Goal: Browse casually: Explore the website without a specific task or goal

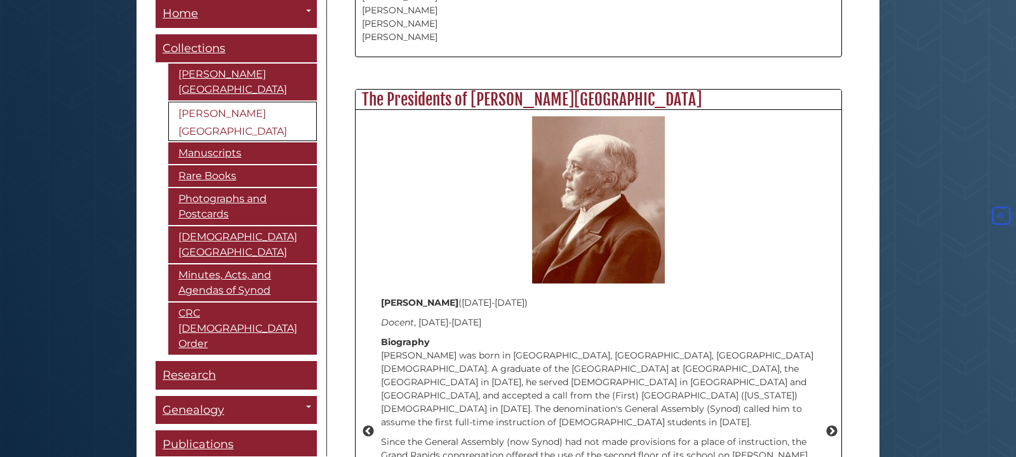
scroll to position [1490, 0]
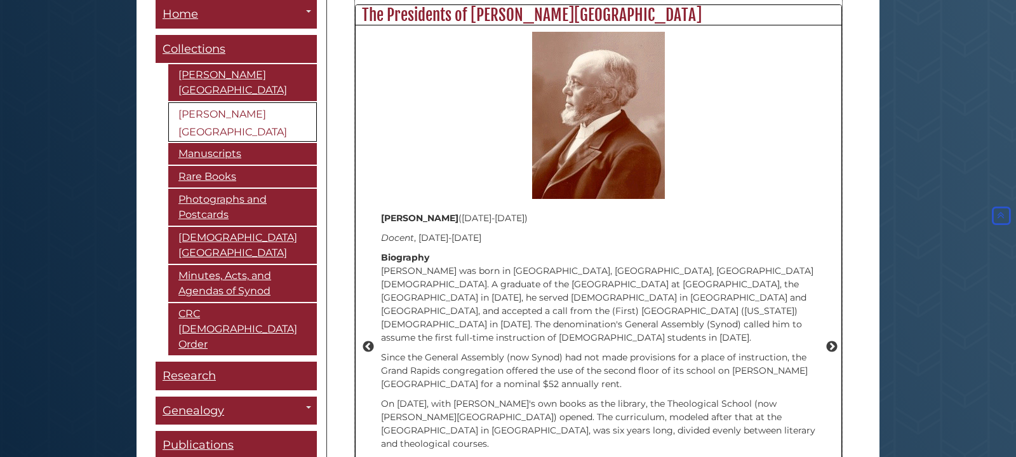
click at [835, 260] on div "Previous [PERSON_NAME] (1960- ) President , 2011- Biography Born in [GEOGRAPHIC…" at bounding box center [599, 347] width 486 height 644
click at [829, 341] on button "Next" at bounding box center [832, 347] width 13 height 13
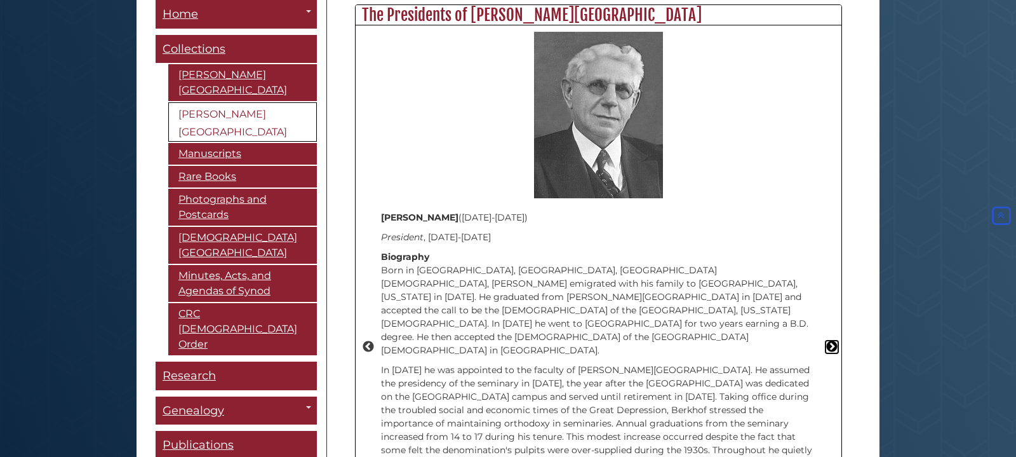
click at [829, 341] on button "Next" at bounding box center [832, 347] width 13 height 13
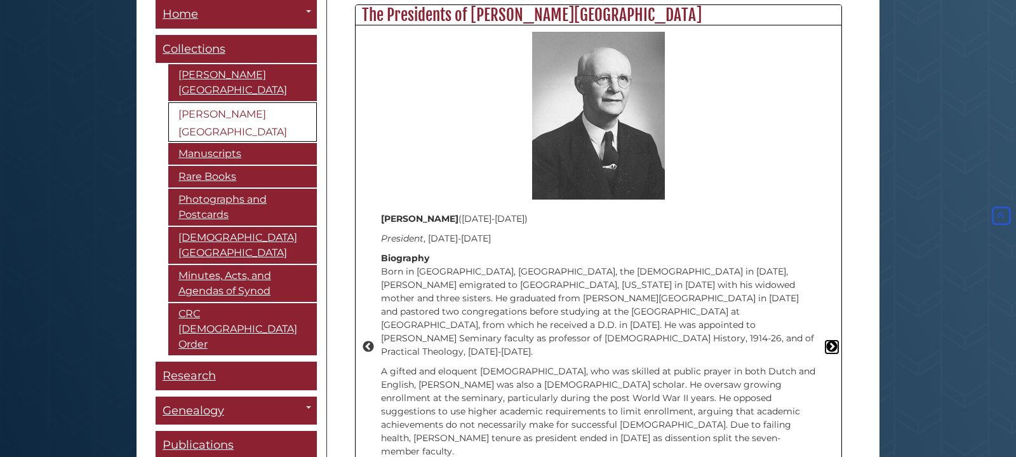
click at [829, 341] on button "Next" at bounding box center [832, 347] width 13 height 13
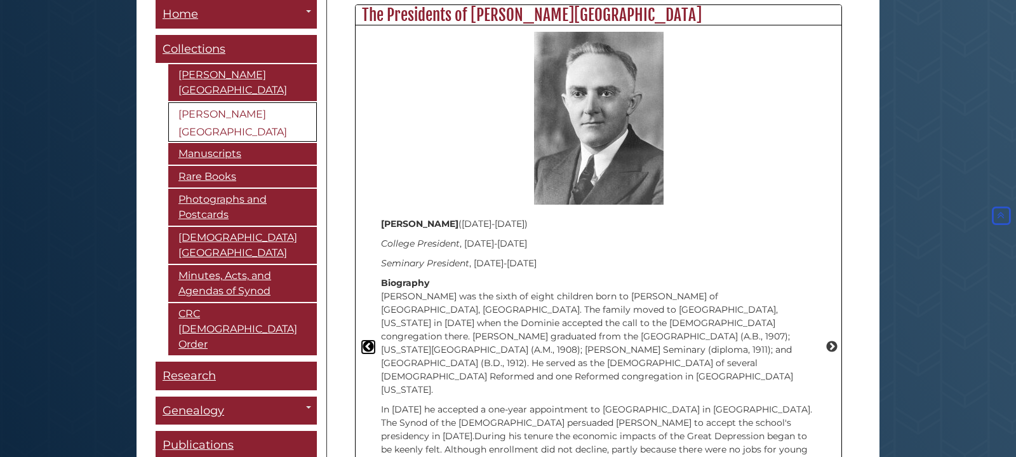
click at [367, 341] on button "Previous" at bounding box center [368, 347] width 13 height 13
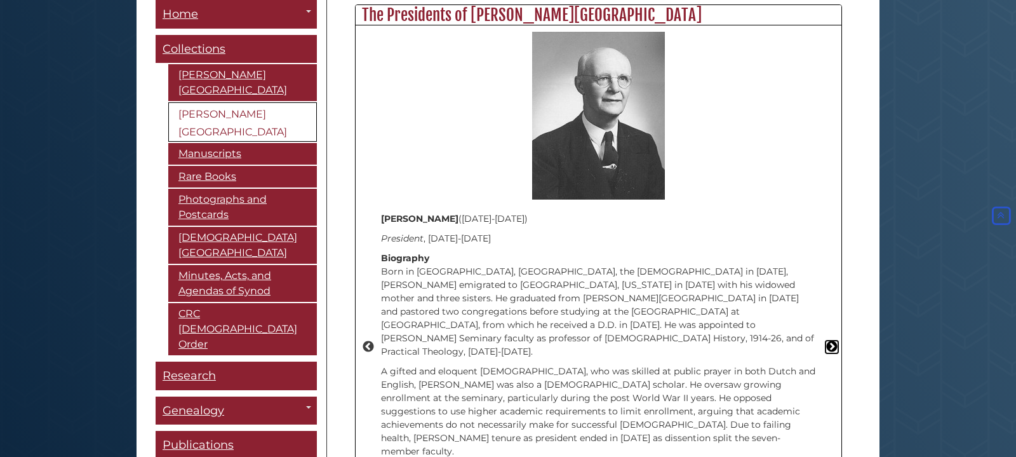
click at [832, 341] on button "Next" at bounding box center [832, 347] width 13 height 13
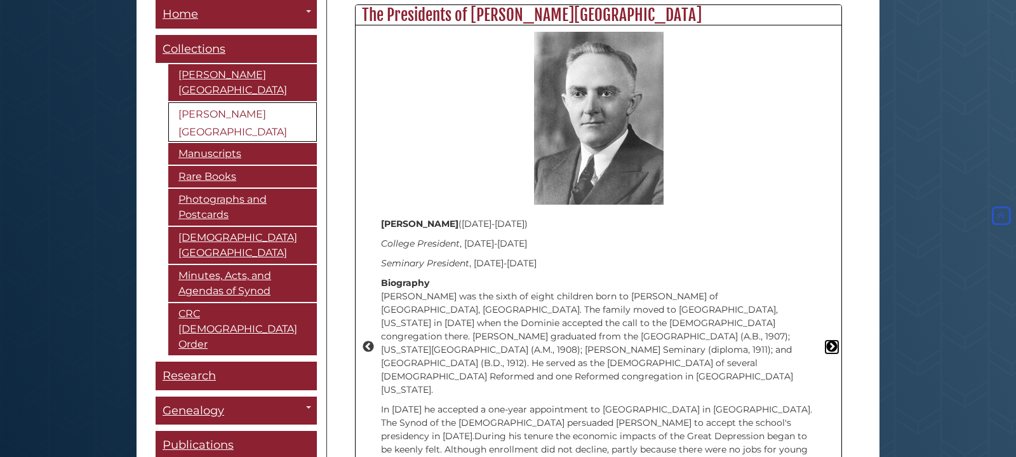
click at [832, 341] on button "Next" at bounding box center [832, 347] width 13 height 13
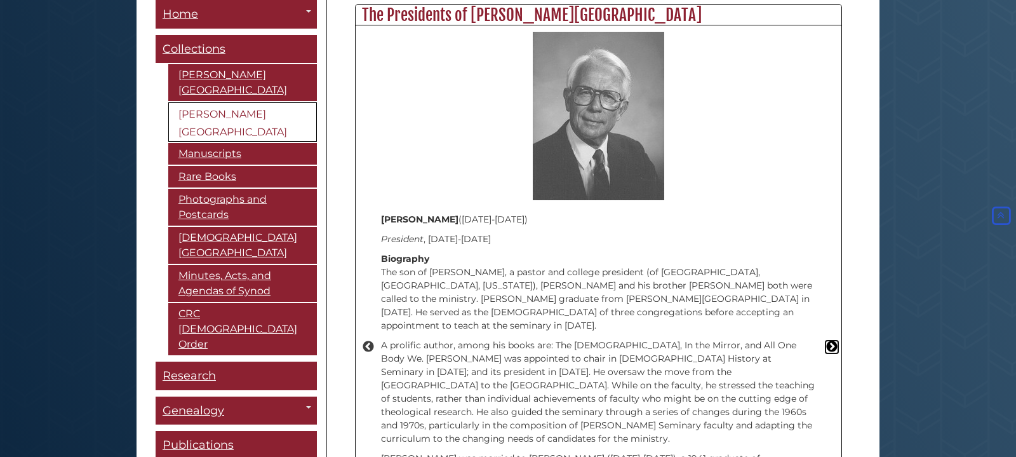
click at [828, 341] on button "Next" at bounding box center [832, 347] width 13 height 13
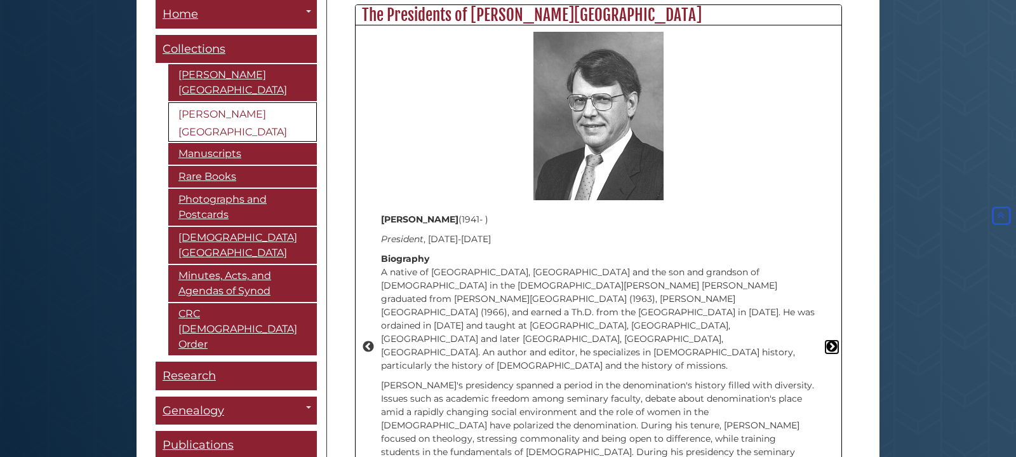
click at [830, 341] on button "Next" at bounding box center [832, 347] width 13 height 13
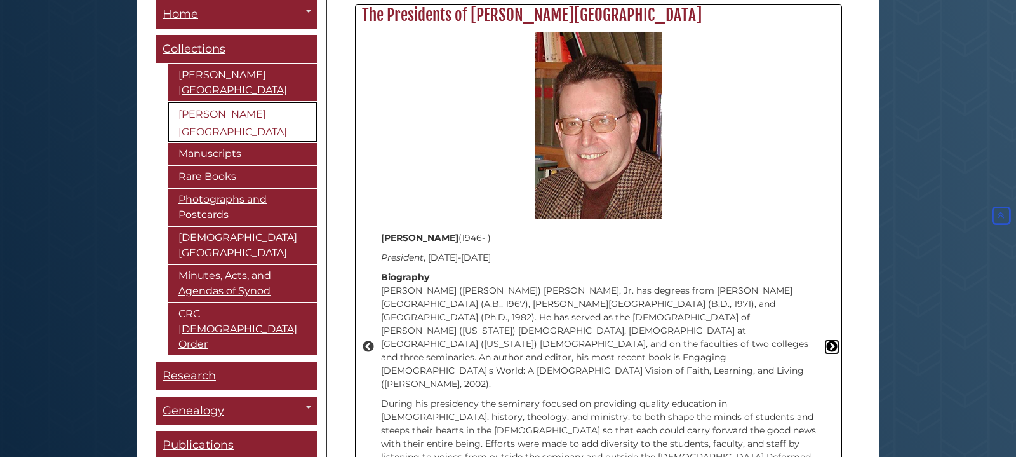
click at [830, 341] on button "Next" at bounding box center [832, 347] width 13 height 13
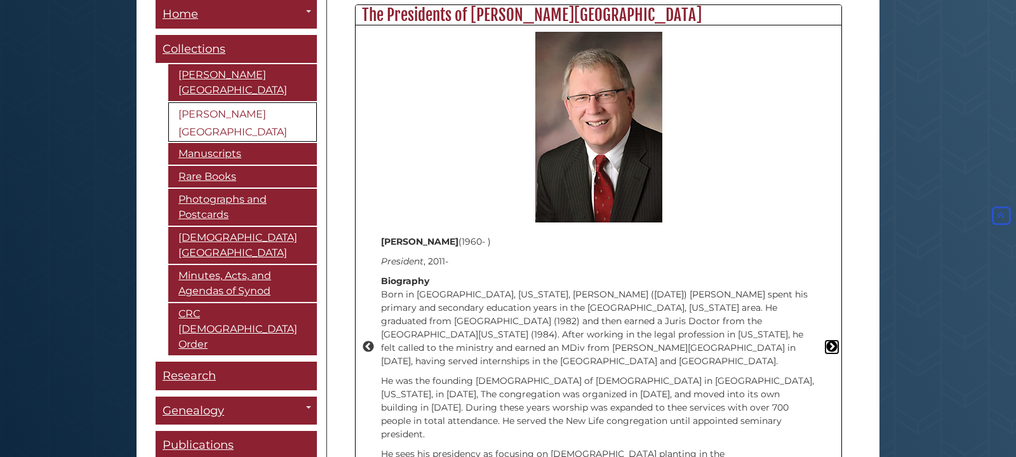
click at [830, 341] on button "Next" at bounding box center [832, 347] width 13 height 13
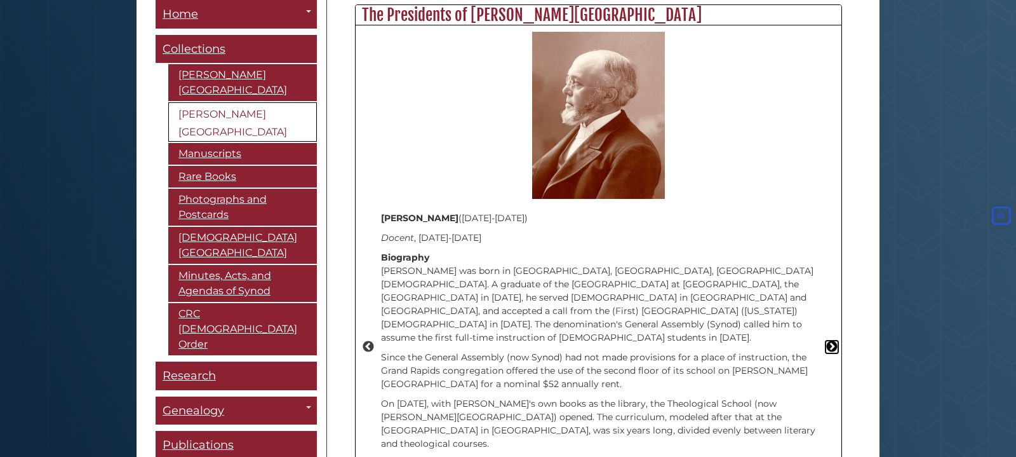
click at [828, 341] on button "Next" at bounding box center [832, 347] width 13 height 13
